Goal: Check status: Check status

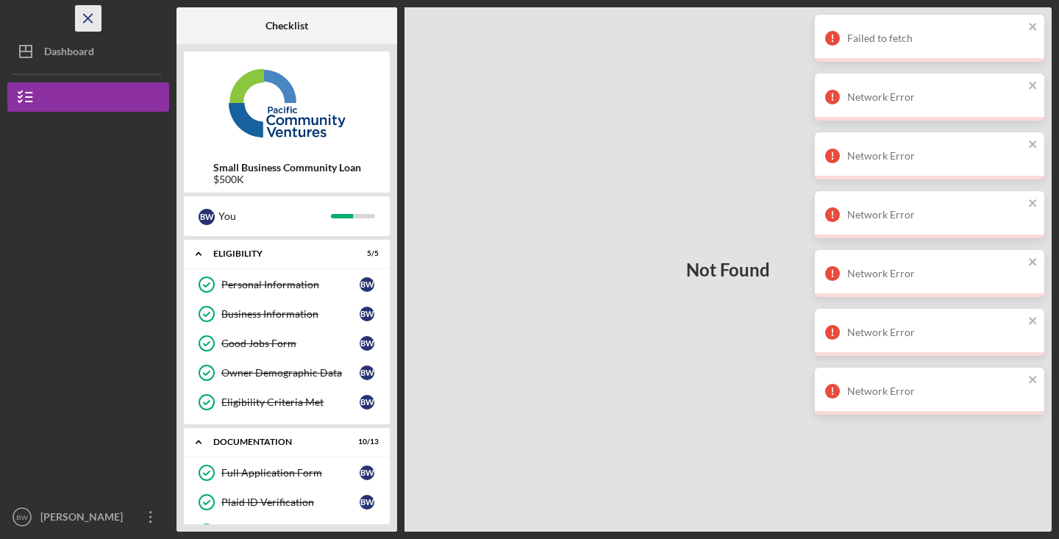
scroll to position [397, 0]
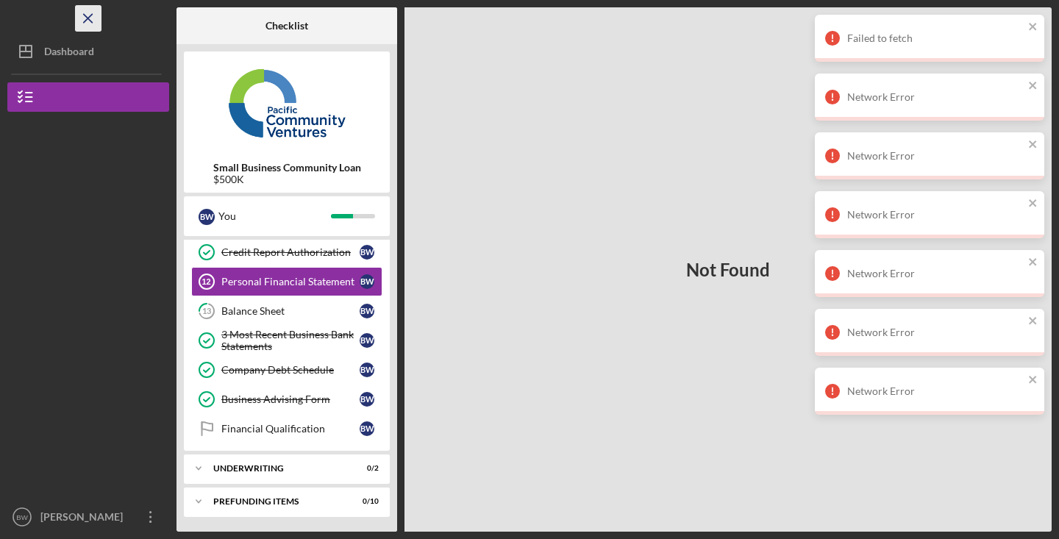
click at [87, 15] on icon "Icon/Menu Close" at bounding box center [88, 18] width 33 height 33
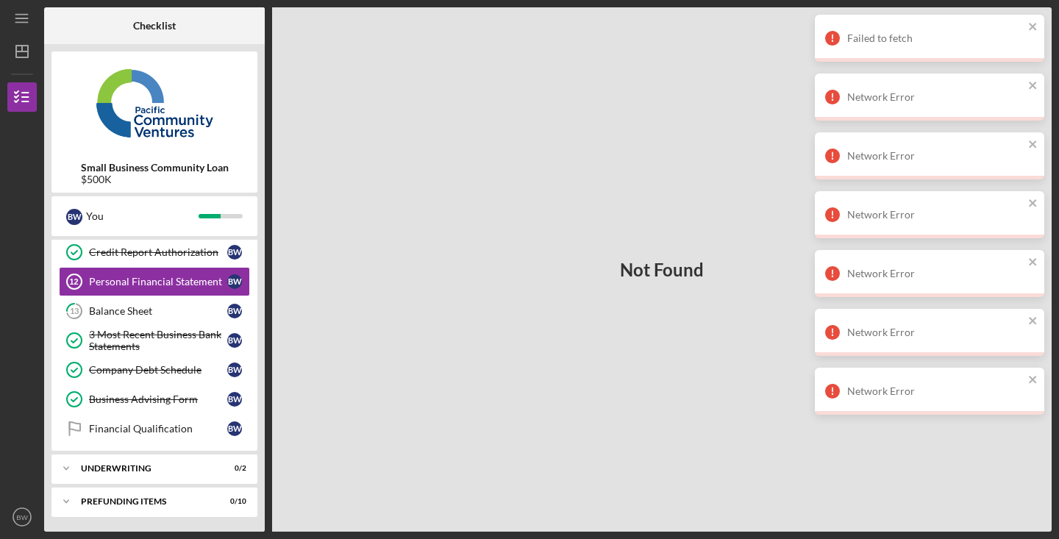
click at [164, 129] on img at bounding box center [154, 103] width 206 height 88
click at [26, 15] on icon "Icon/Menu" at bounding box center [22, 18] width 33 height 33
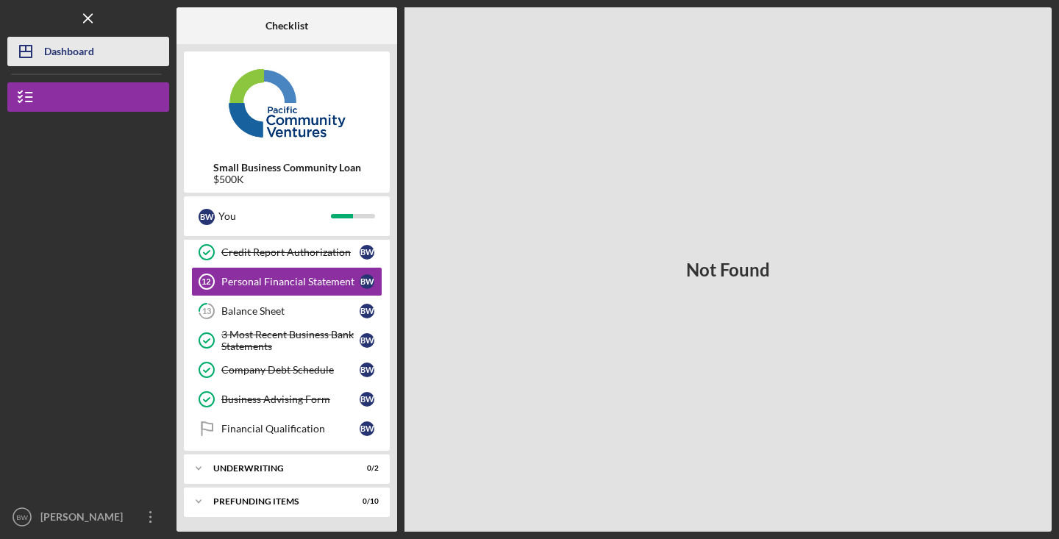
click at [58, 57] on div "Dashboard" at bounding box center [69, 53] width 50 height 33
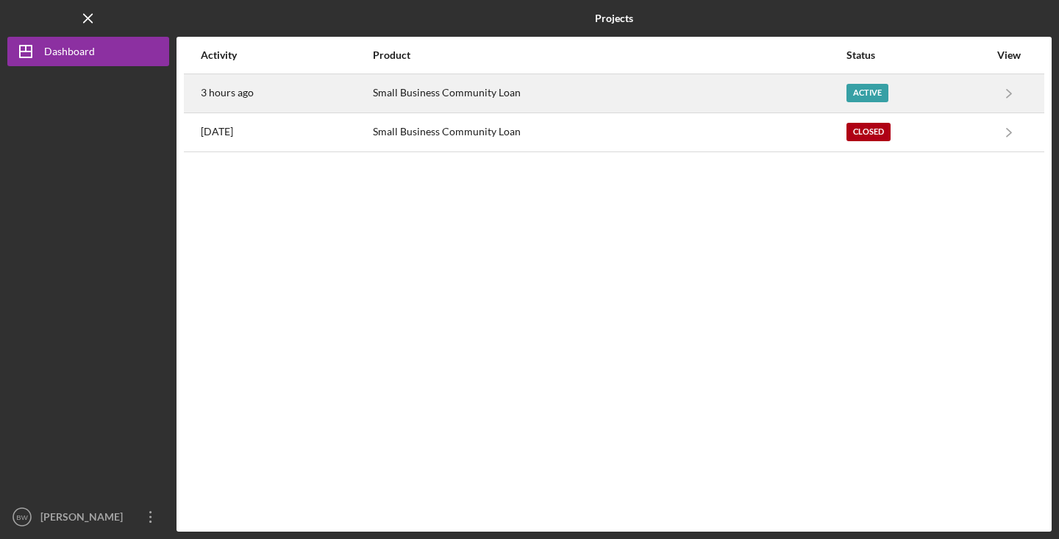
click at [551, 91] on div "Small Business Community Loan" at bounding box center [608, 93] width 471 height 37
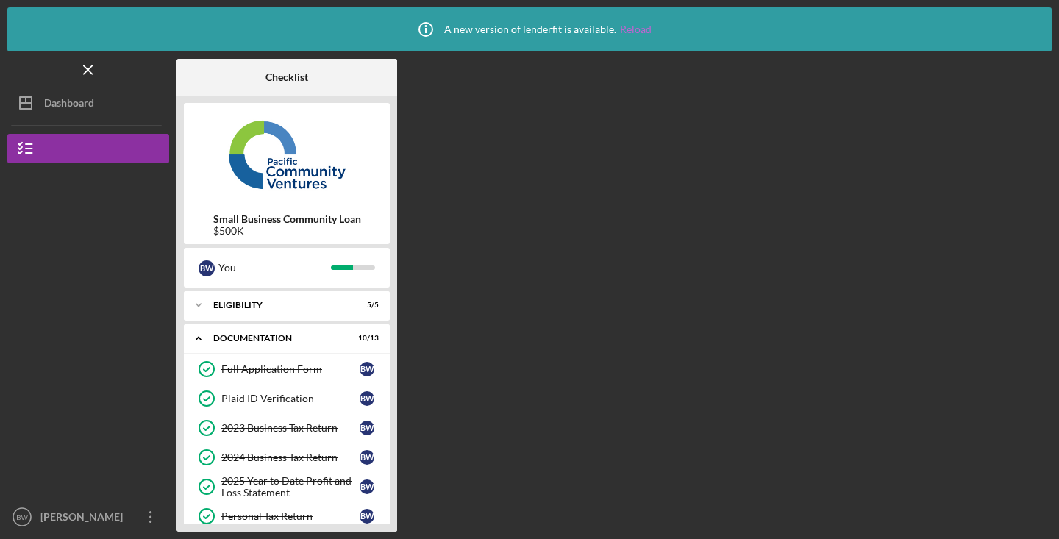
click at [629, 32] on link "Reload" at bounding box center [636, 30] width 32 height 12
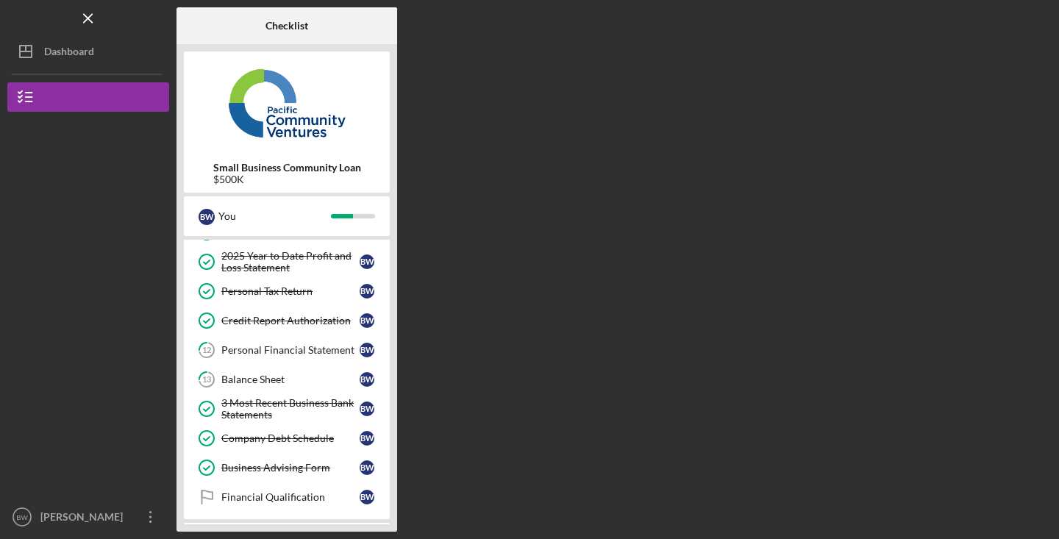
scroll to position [242, 0]
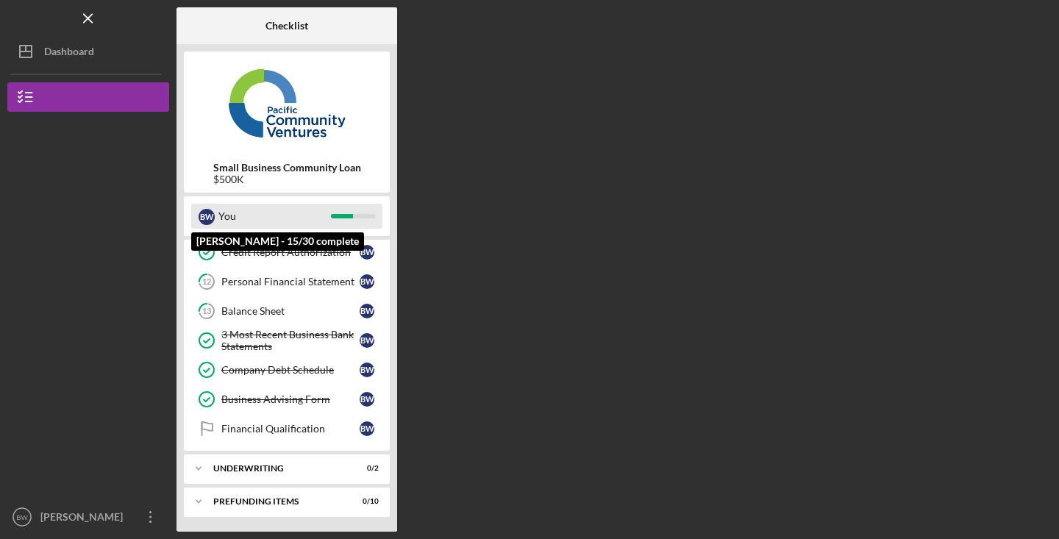
click at [240, 221] on div "You" at bounding box center [274, 216] width 112 height 25
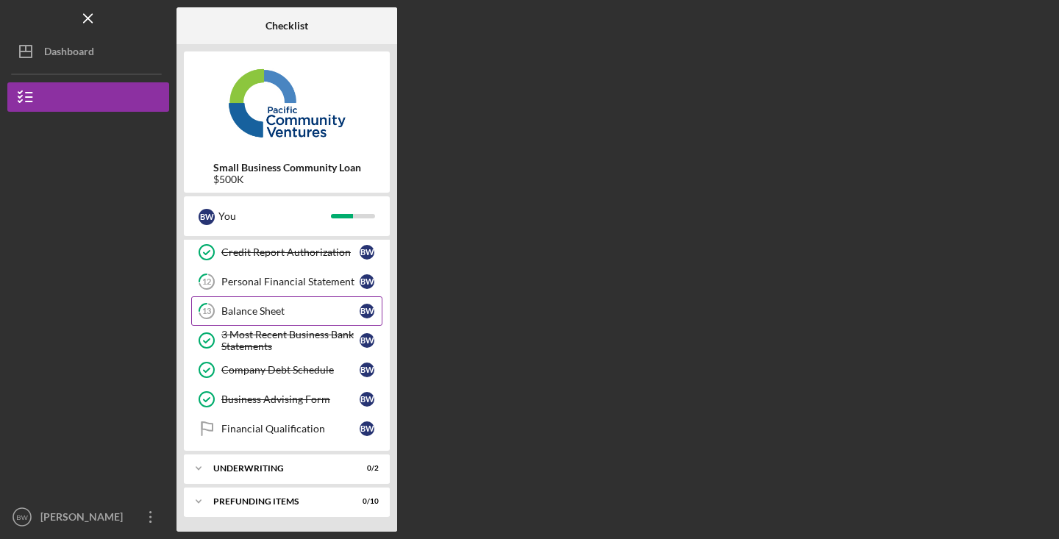
click at [265, 320] on link "13 Balance Sheet B W" at bounding box center [286, 310] width 191 height 29
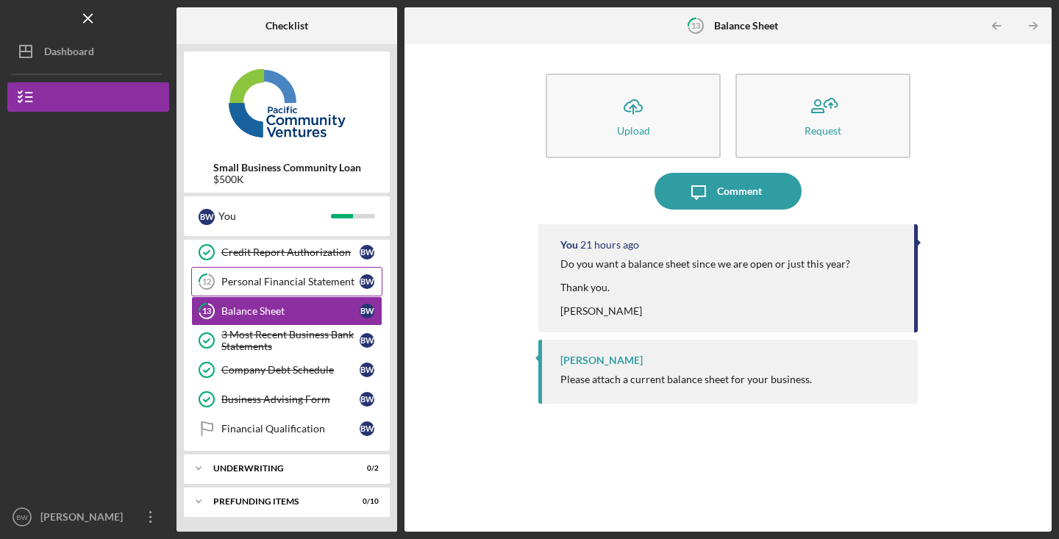
click at [273, 279] on div "Personal Financial Statement" at bounding box center [290, 282] width 138 height 12
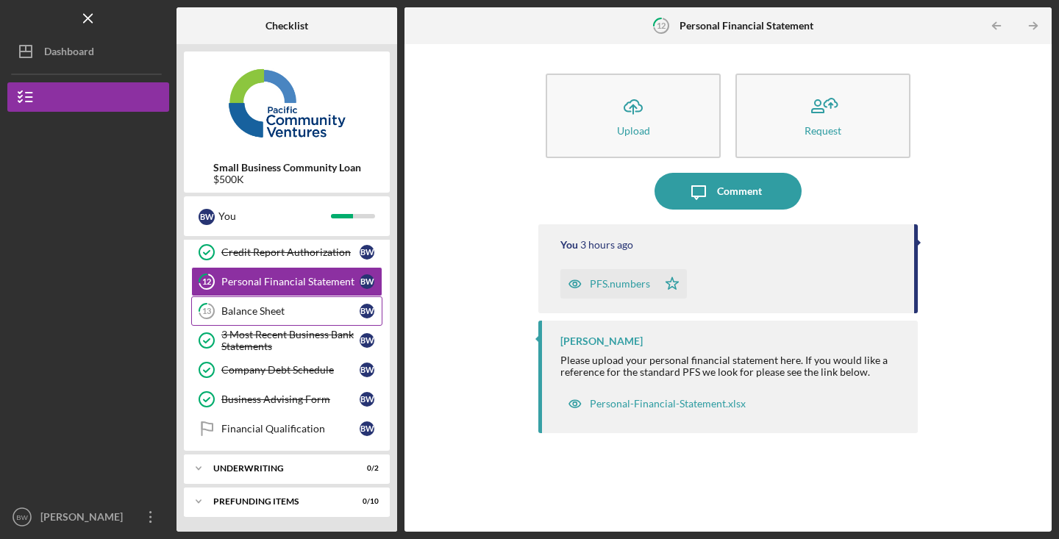
click at [276, 305] on div "Balance Sheet" at bounding box center [290, 311] width 138 height 12
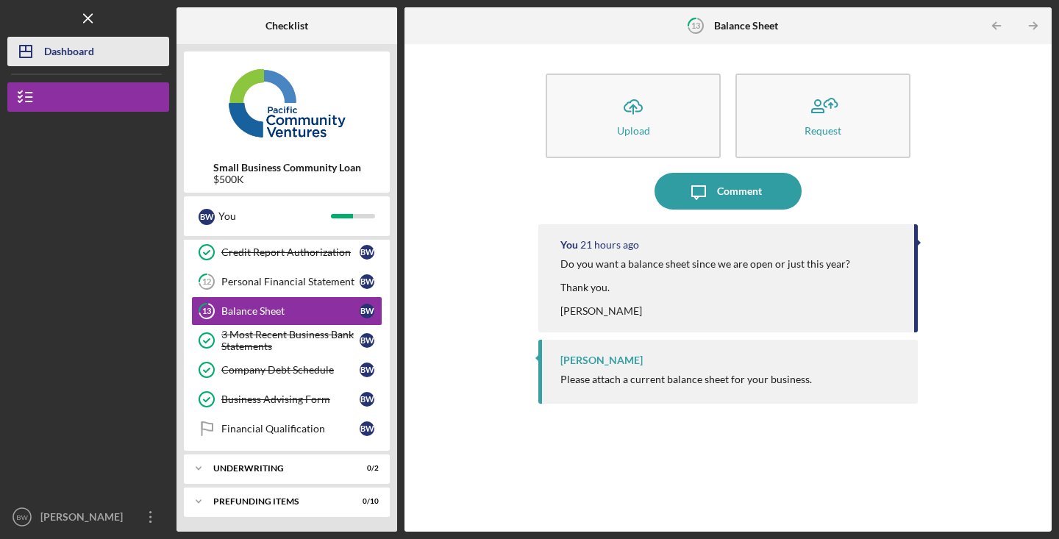
click at [87, 51] on div "Dashboard" at bounding box center [69, 53] width 50 height 33
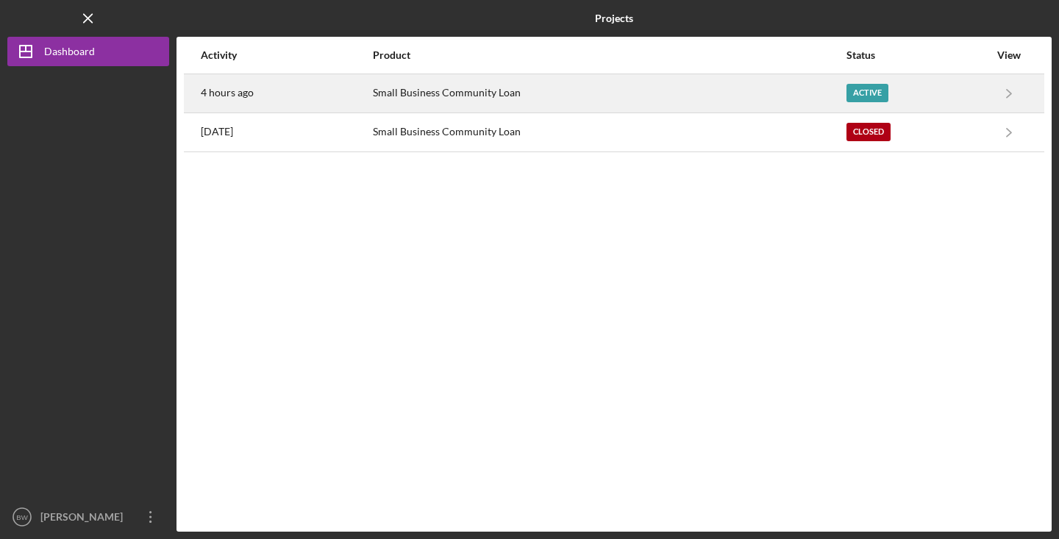
click at [480, 98] on div "Small Business Community Loan" at bounding box center [608, 93] width 471 height 37
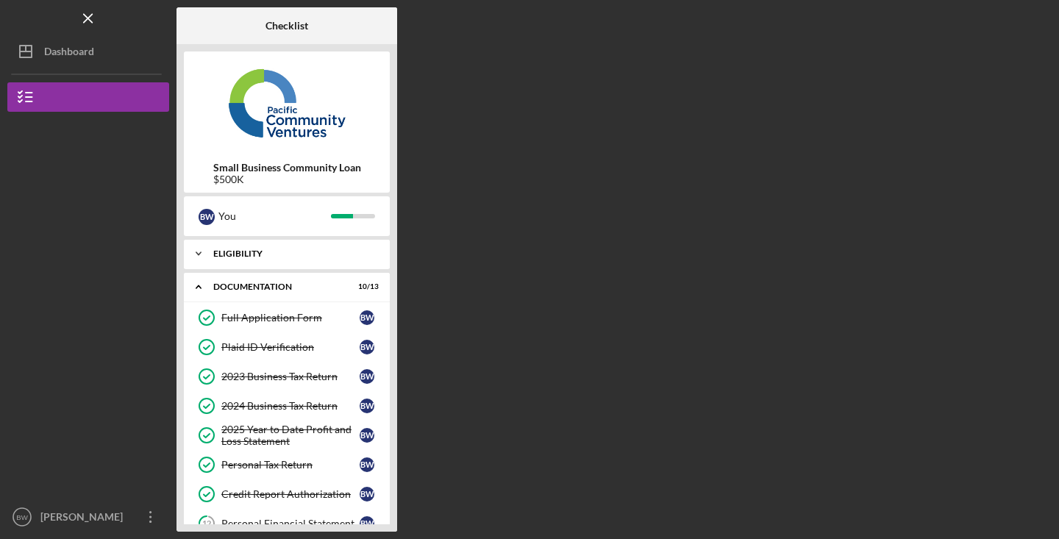
click at [274, 257] on div "Eligibility" at bounding box center [292, 253] width 158 height 9
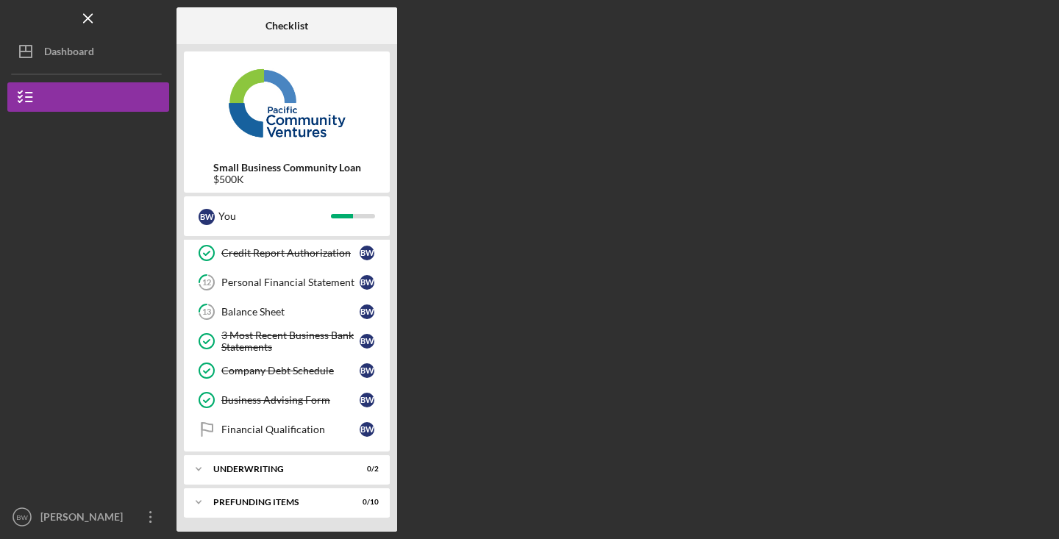
scroll to position [397, 0]
click at [246, 437] on link "Financial Qualification Financial Qualification B W" at bounding box center [286, 428] width 191 height 29
